Goal: Transaction & Acquisition: Obtain resource

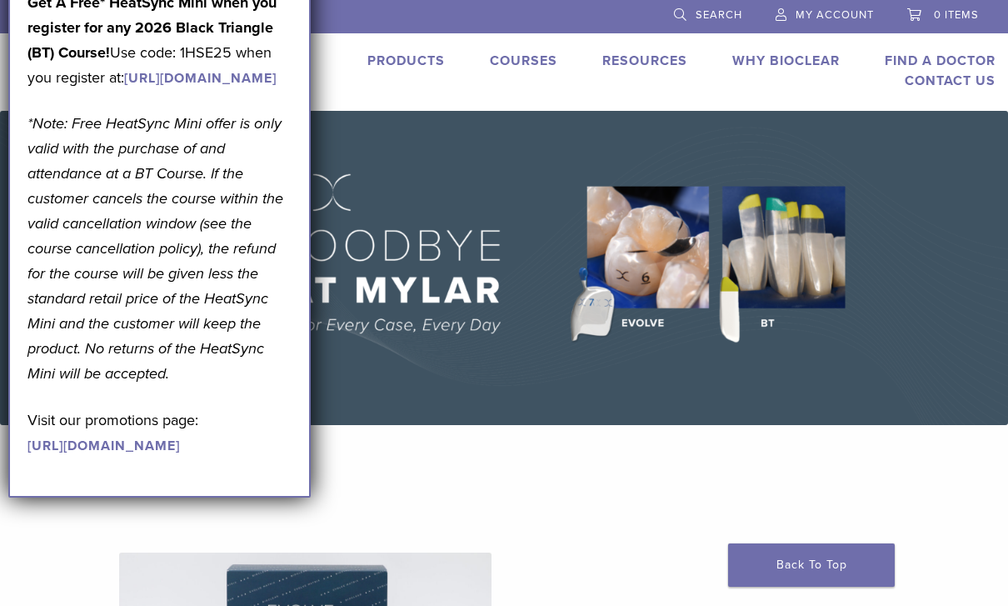
click at [406, 82] on div "Products Courses Resources Expand child menu Technique Guides, IFU, & SDS Why B…" at bounding box center [615, 71] width 810 height 40
click at [402, 62] on link "Products" at bounding box center [405, 60] width 77 height 17
click at [413, 81] on div "Products Courses Resources Expand child menu Technique Guides, IFU, & SDS Why B…" at bounding box center [615, 71] width 810 height 40
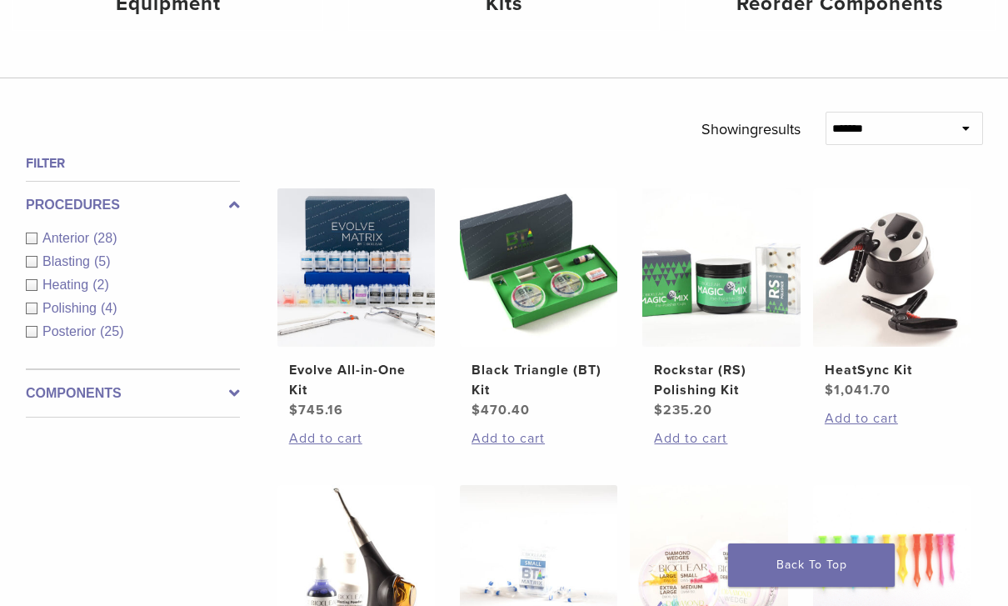
scroll to position [465, 0]
click at [226, 401] on label "Components" at bounding box center [133, 394] width 214 height 20
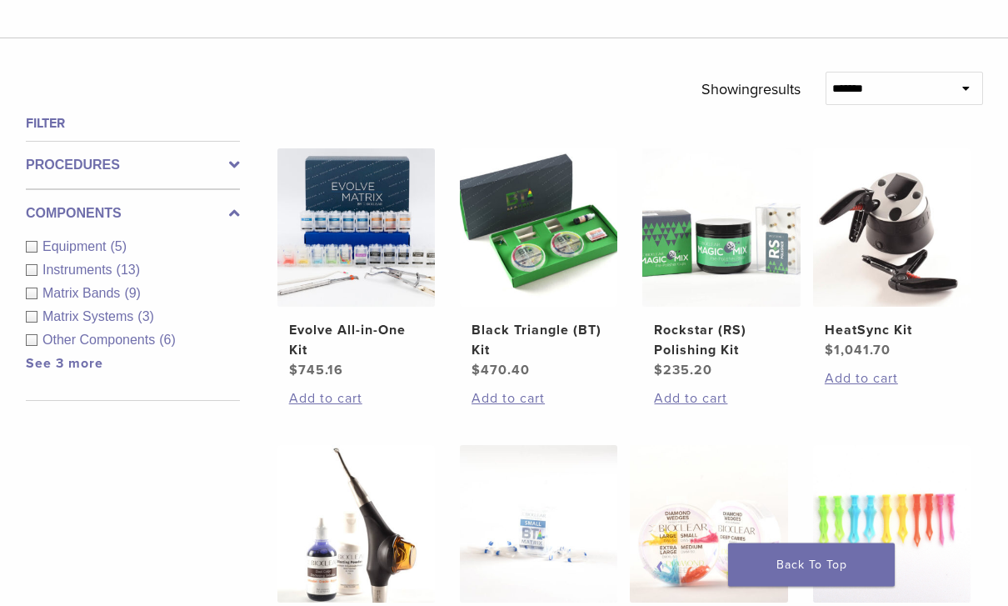
scroll to position [507, 0]
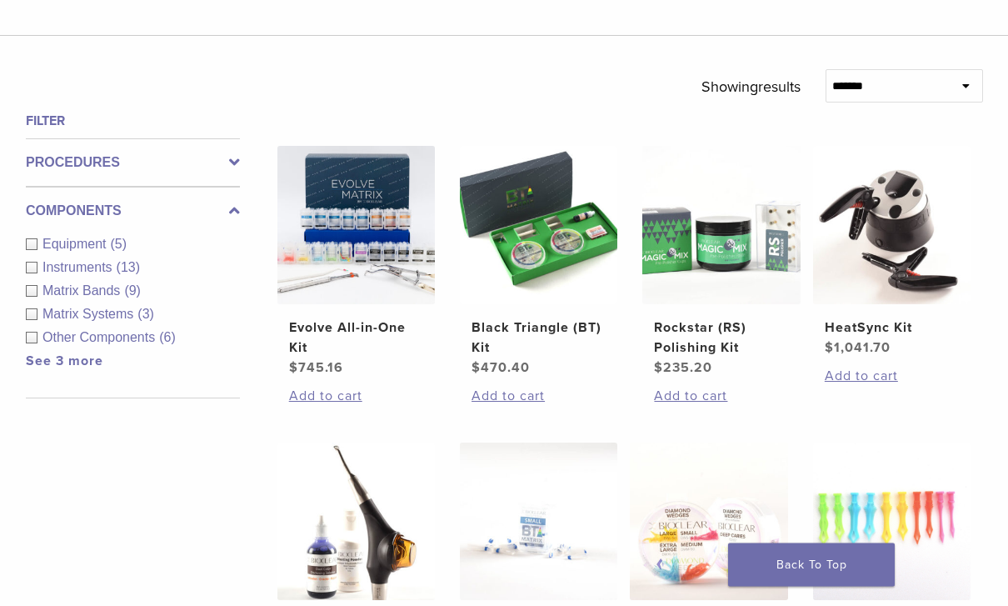
click at [74, 364] on link "See 3 more" at bounding box center [64, 361] width 77 height 17
click at [92, 365] on span "Patient Care" at bounding box center [81, 360] width 78 height 14
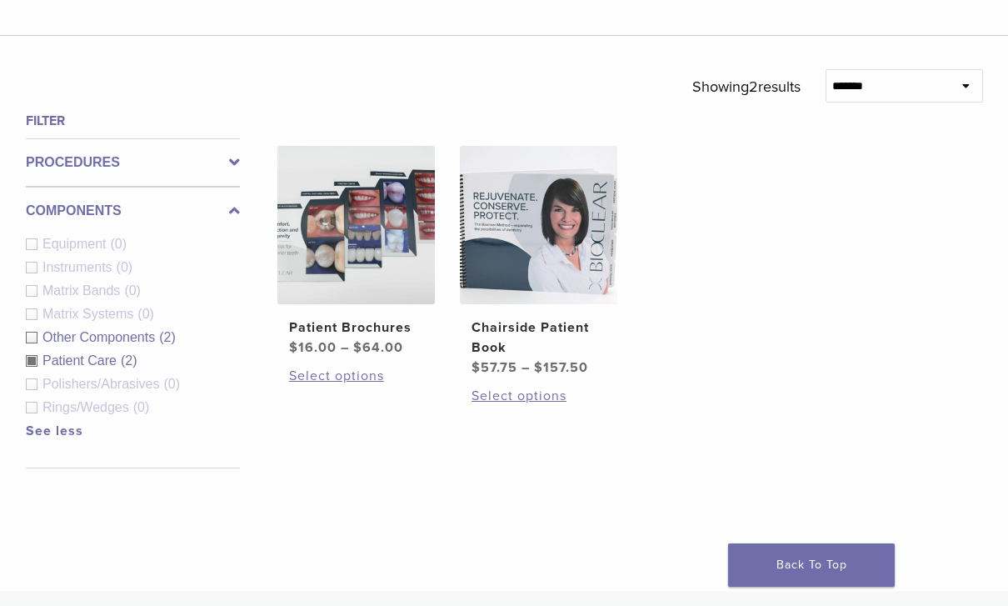
click at [542, 280] on img at bounding box center [538, 224] width 157 height 157
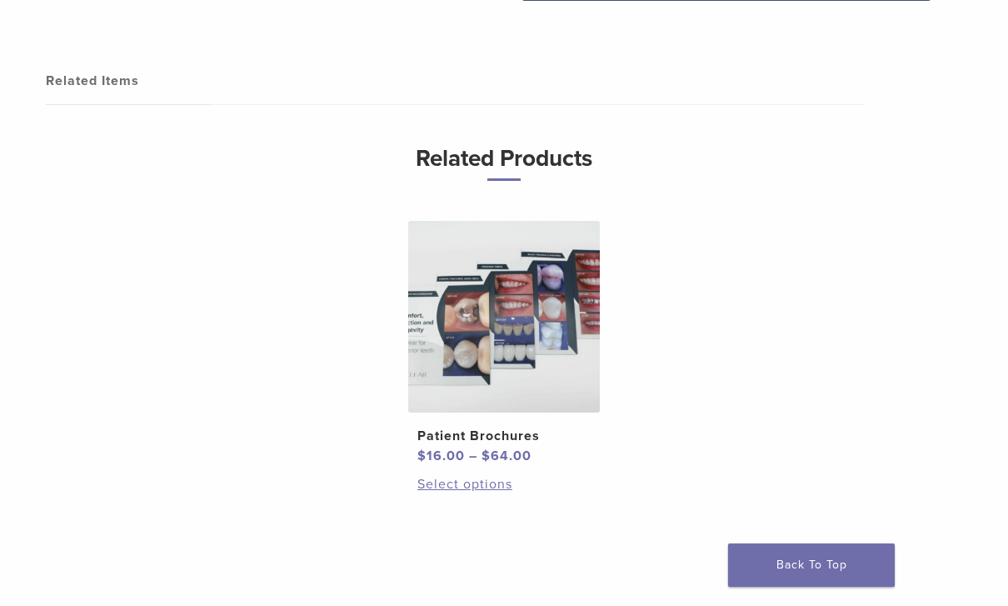
scroll to position [1518, 0]
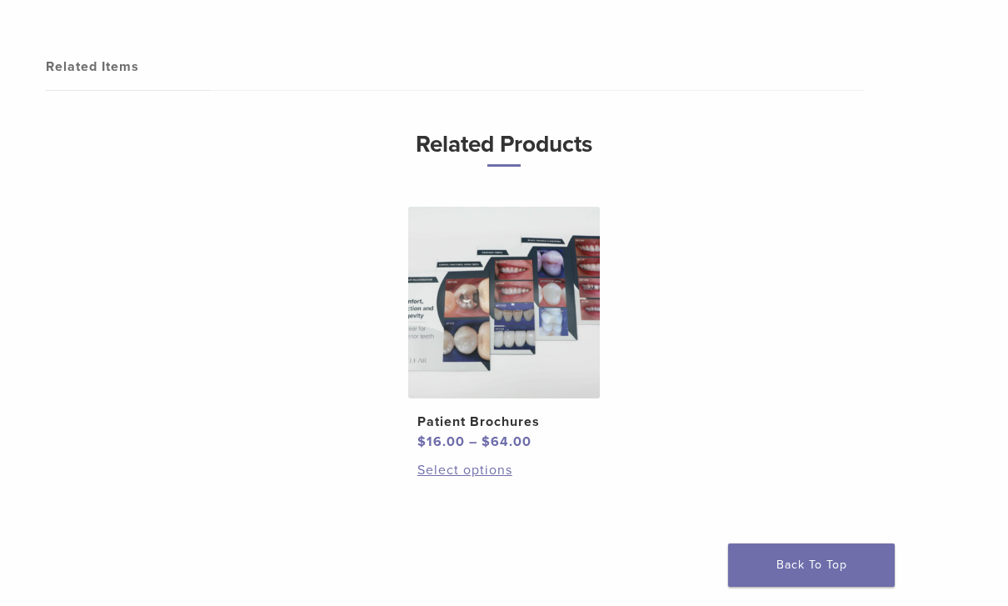
click at [496, 342] on img at bounding box center [504, 303] width 192 height 192
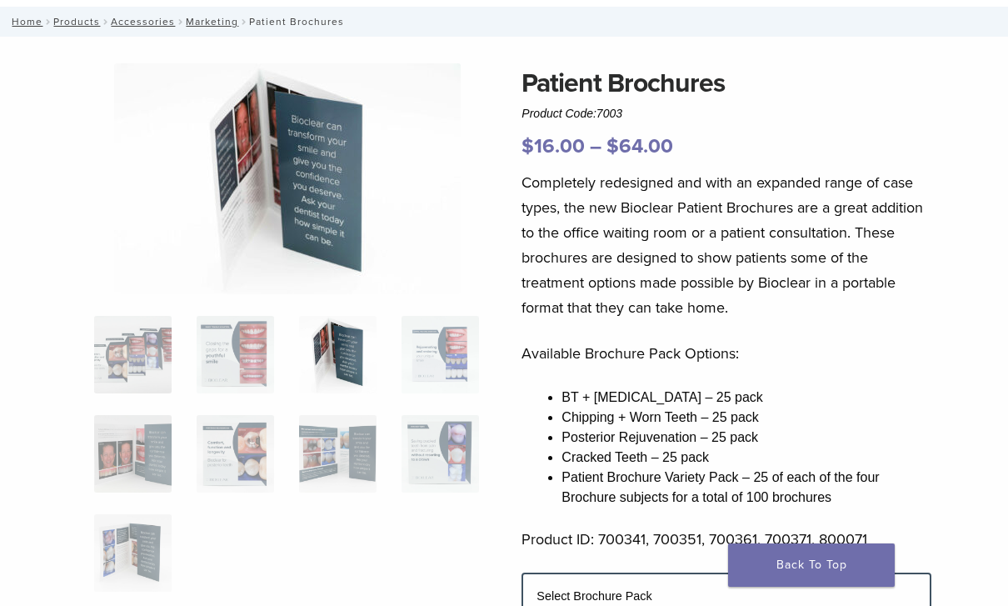
scroll to position [102, 0]
